Goal: Information Seeking & Learning: Understand process/instructions

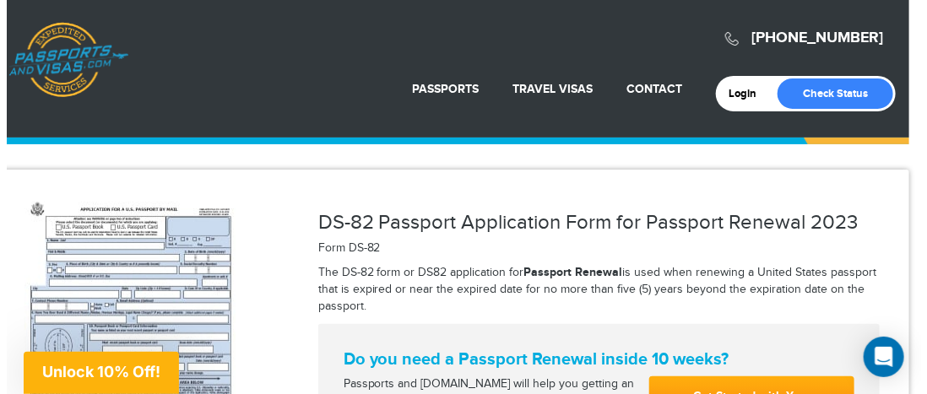
scroll to position [20, 0]
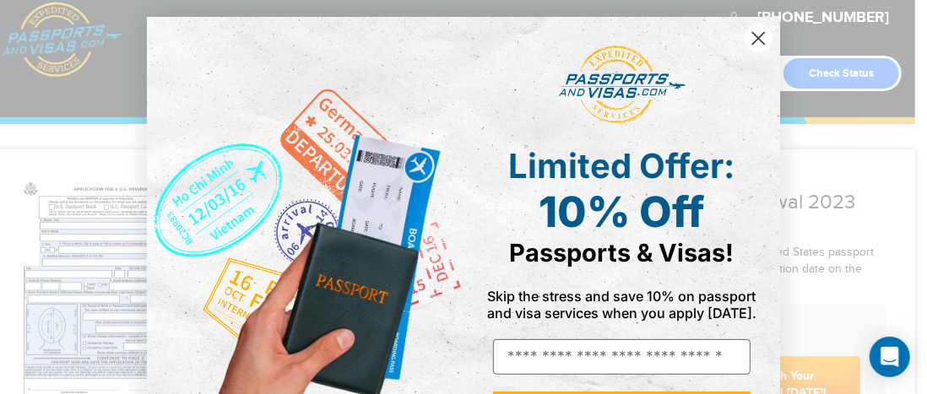
drag, startPoint x: 920, startPoint y: 24, endPoint x: 794, endPoint y: 96, distance: 144.8
click at [913, 27] on html "[PHONE_NUMBER] Passports & [DOMAIN_NAME] Login Check Status Passports Passport …" at bounding box center [463, 177] width 927 height 394
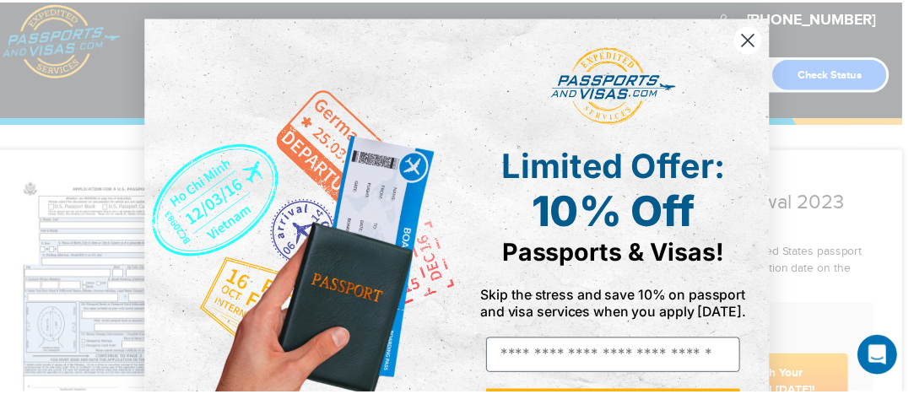
scroll to position [0, 0]
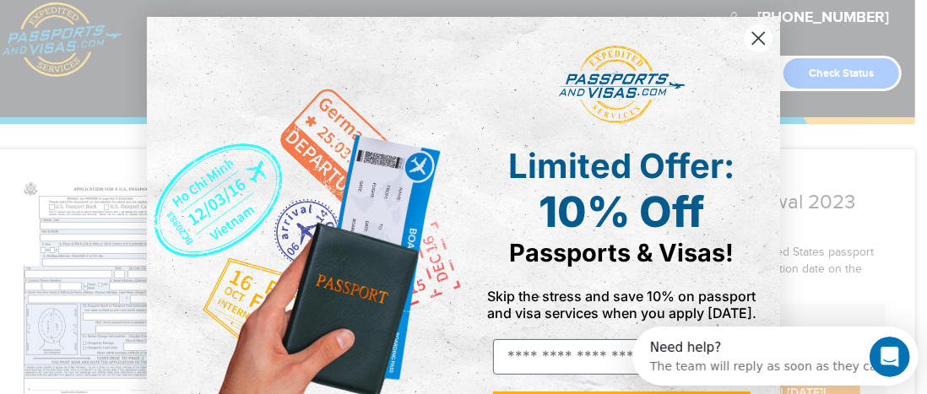
click at [753, 35] on icon "Close dialog" at bounding box center [759, 39] width 12 height 12
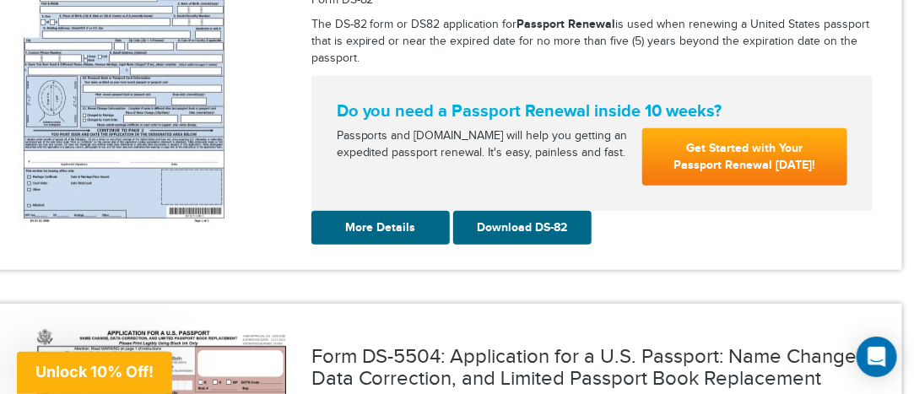
scroll to position [213, 0]
